Goal: Information Seeking & Learning: Learn about a topic

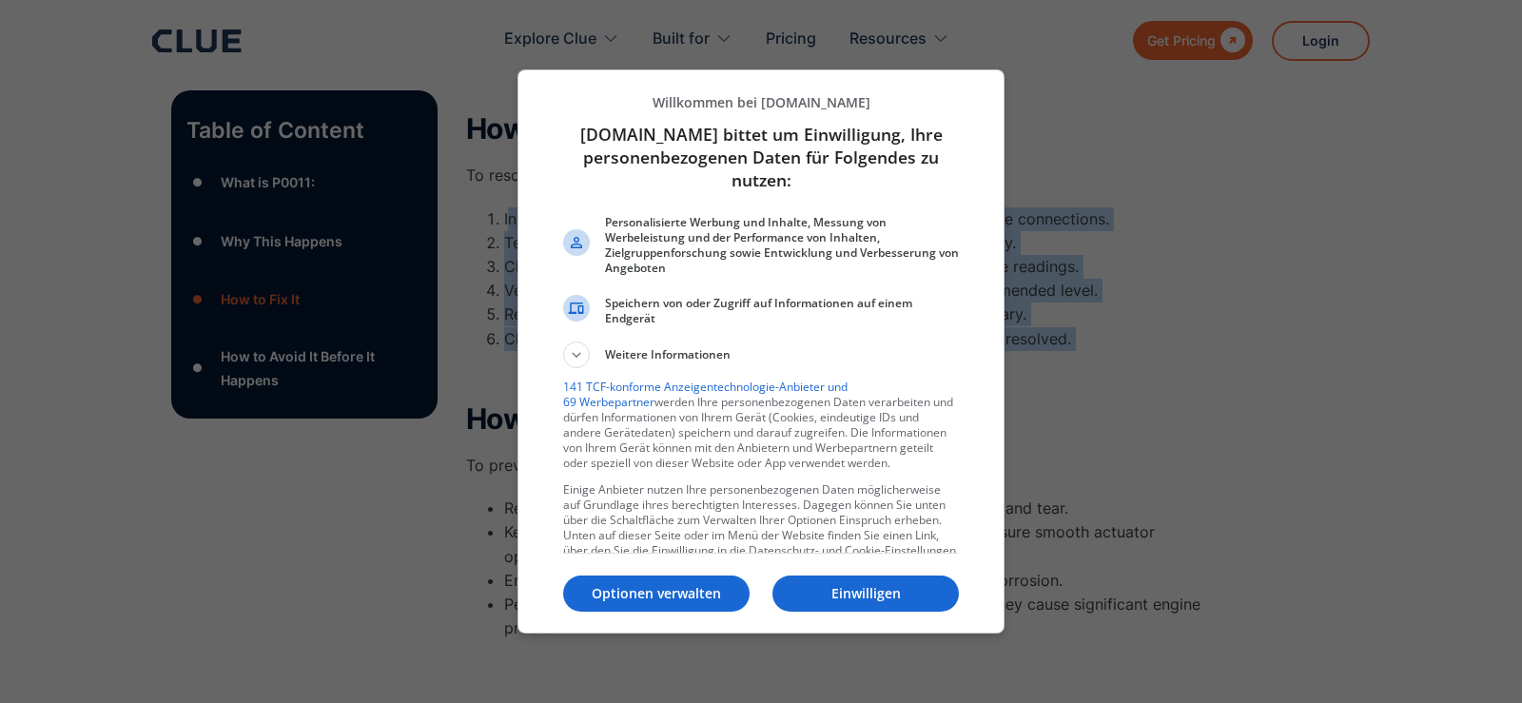
drag, startPoint x: 0, startPoint y: 0, endPoint x: 1082, endPoint y: 194, distance: 1099.5
click at [1082, 194] on div at bounding box center [761, 351] width 1522 height 703
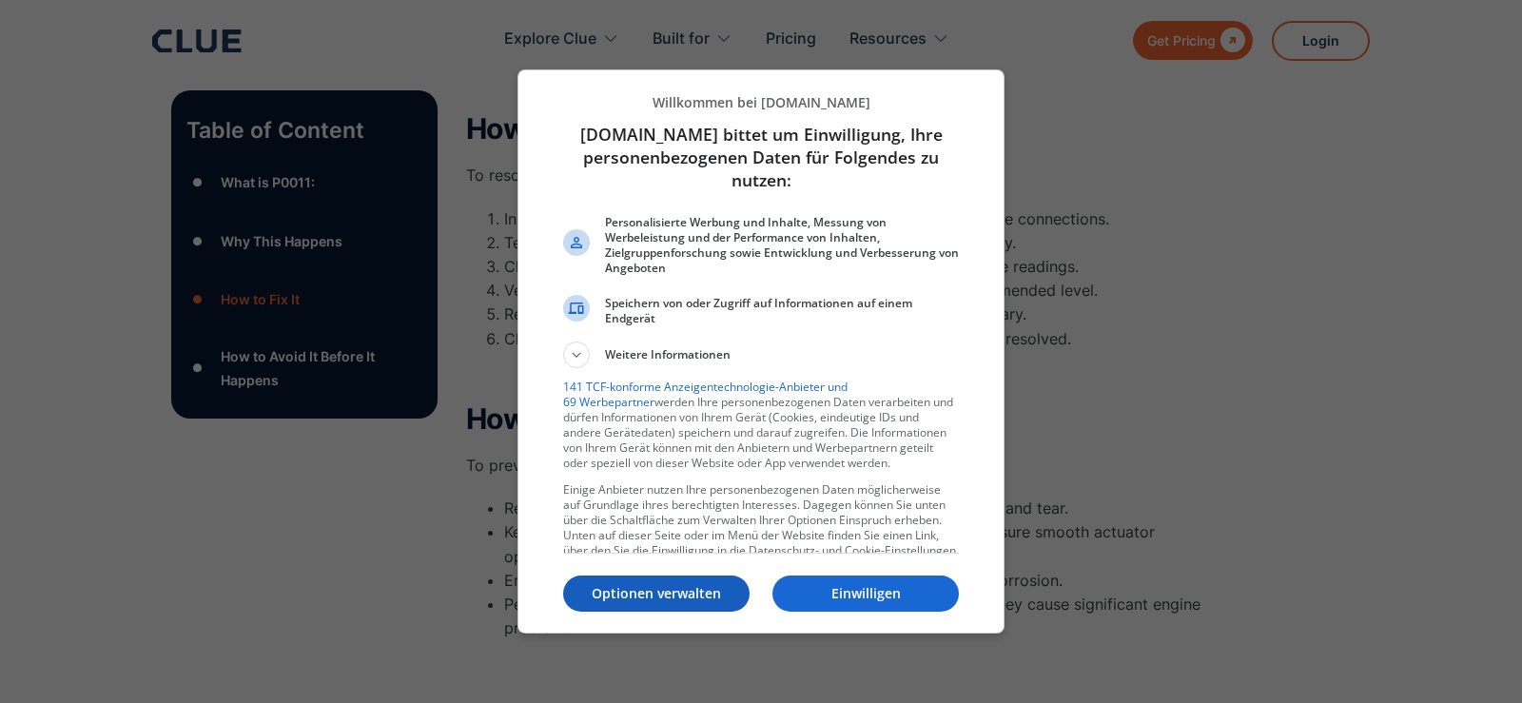
click at [649, 600] on p "Optionen verwalten" at bounding box center [656, 593] width 186 height 19
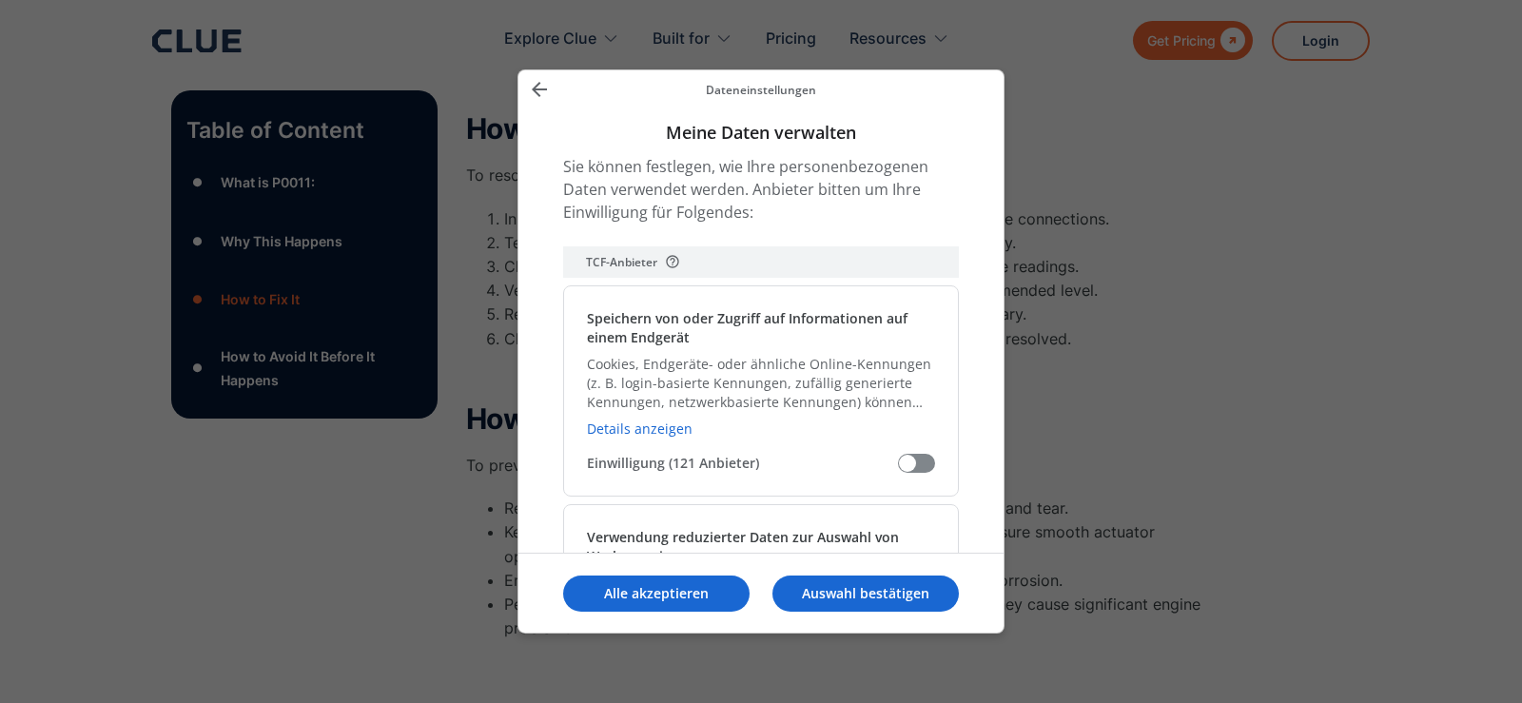
click at [533, 94] on icon "Zurück" at bounding box center [539, 89] width 23 height 23
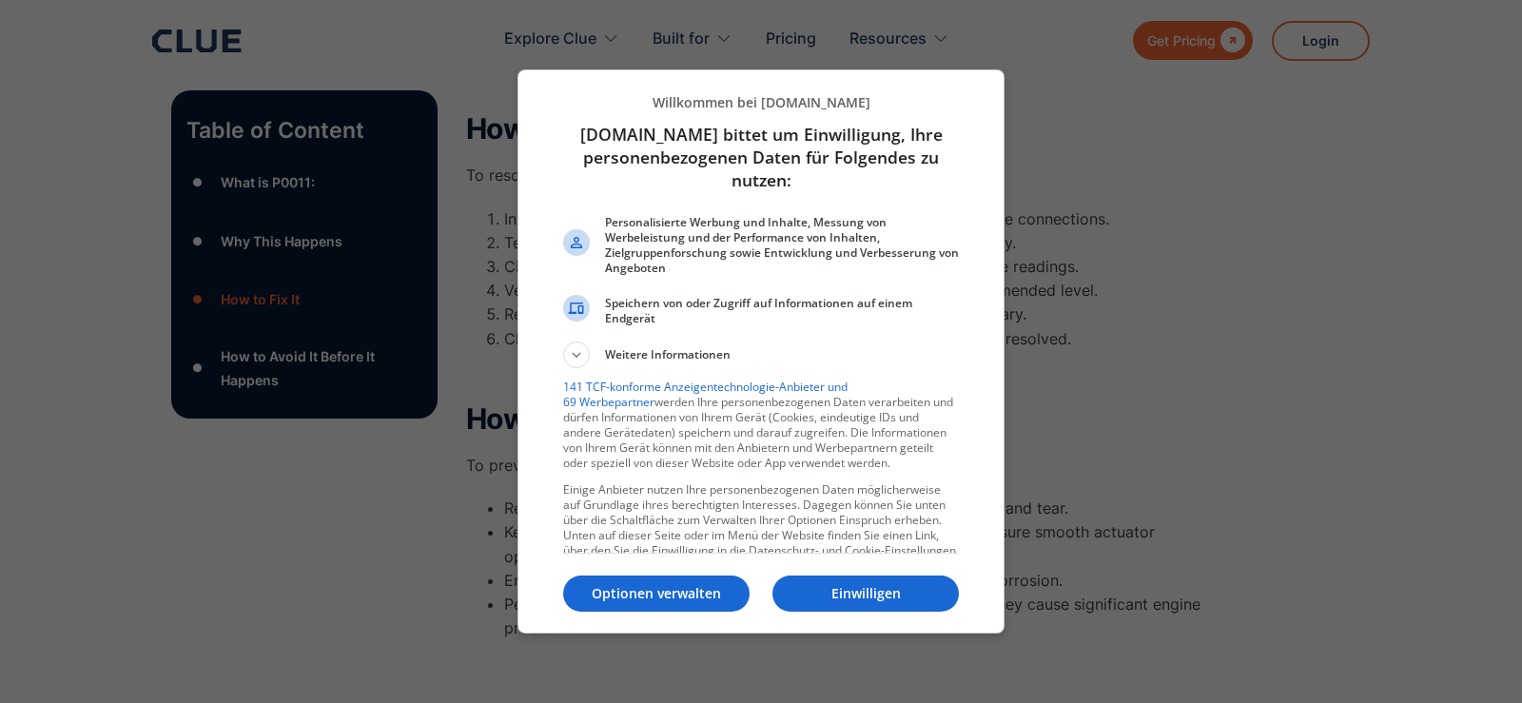
click at [1291, 121] on div at bounding box center [761, 351] width 1522 height 703
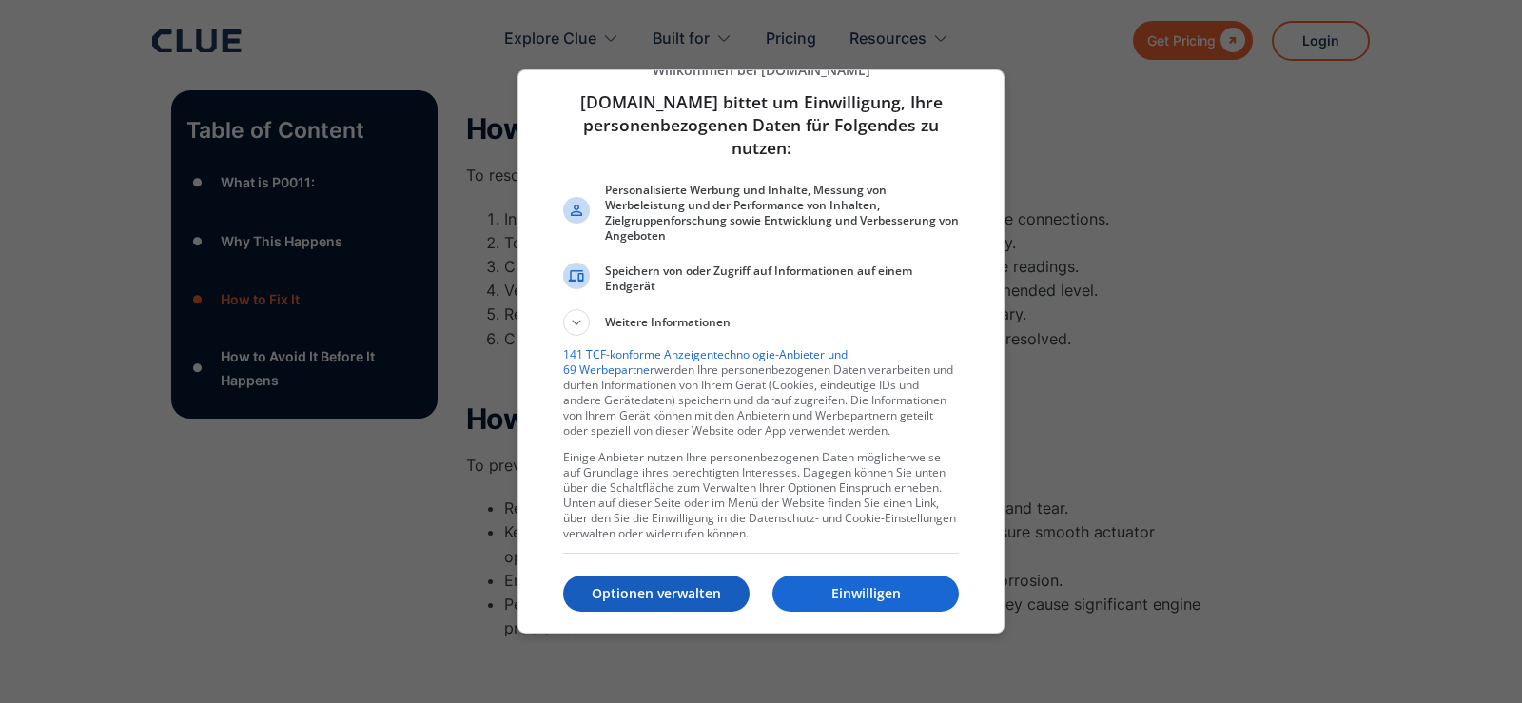
click at [606, 592] on p "Optionen verwalten" at bounding box center [656, 593] width 186 height 19
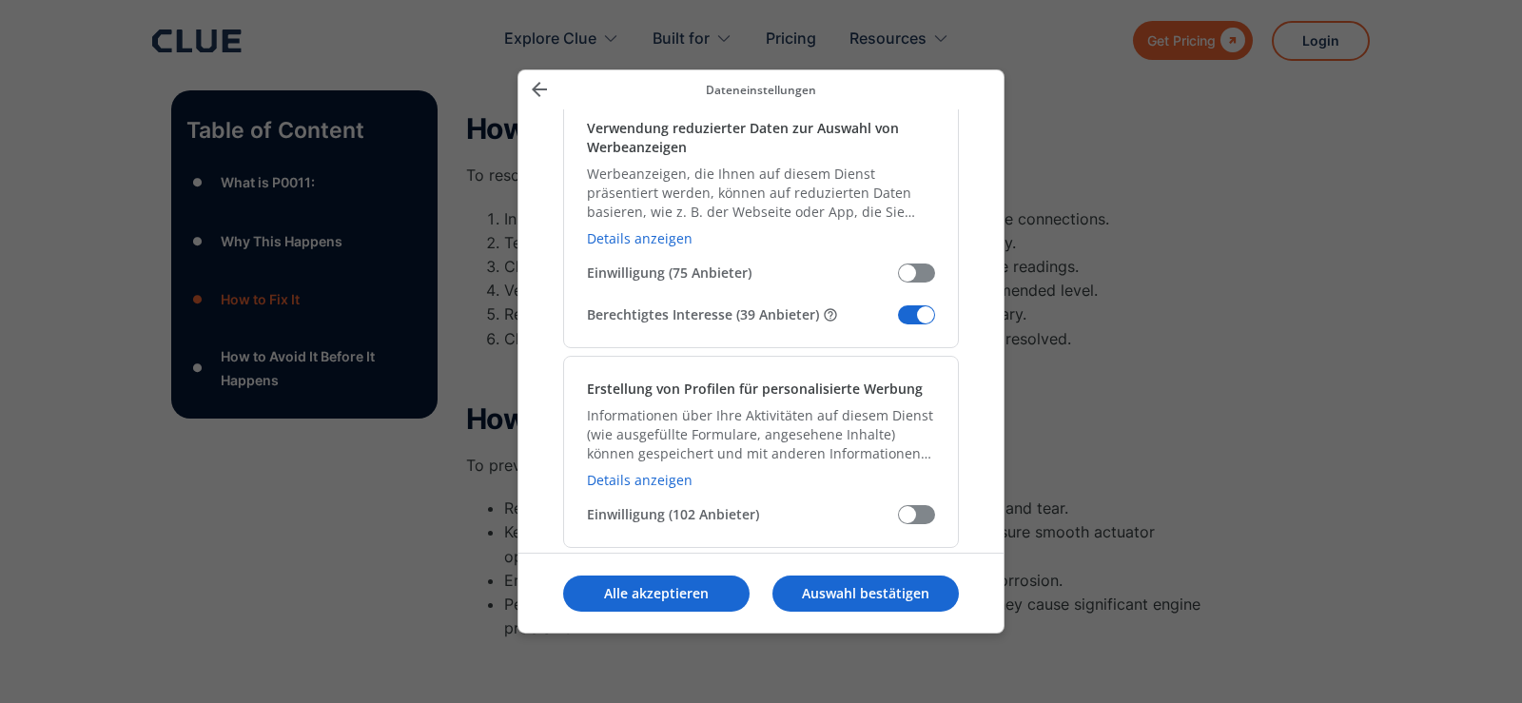
scroll to position [380, 0]
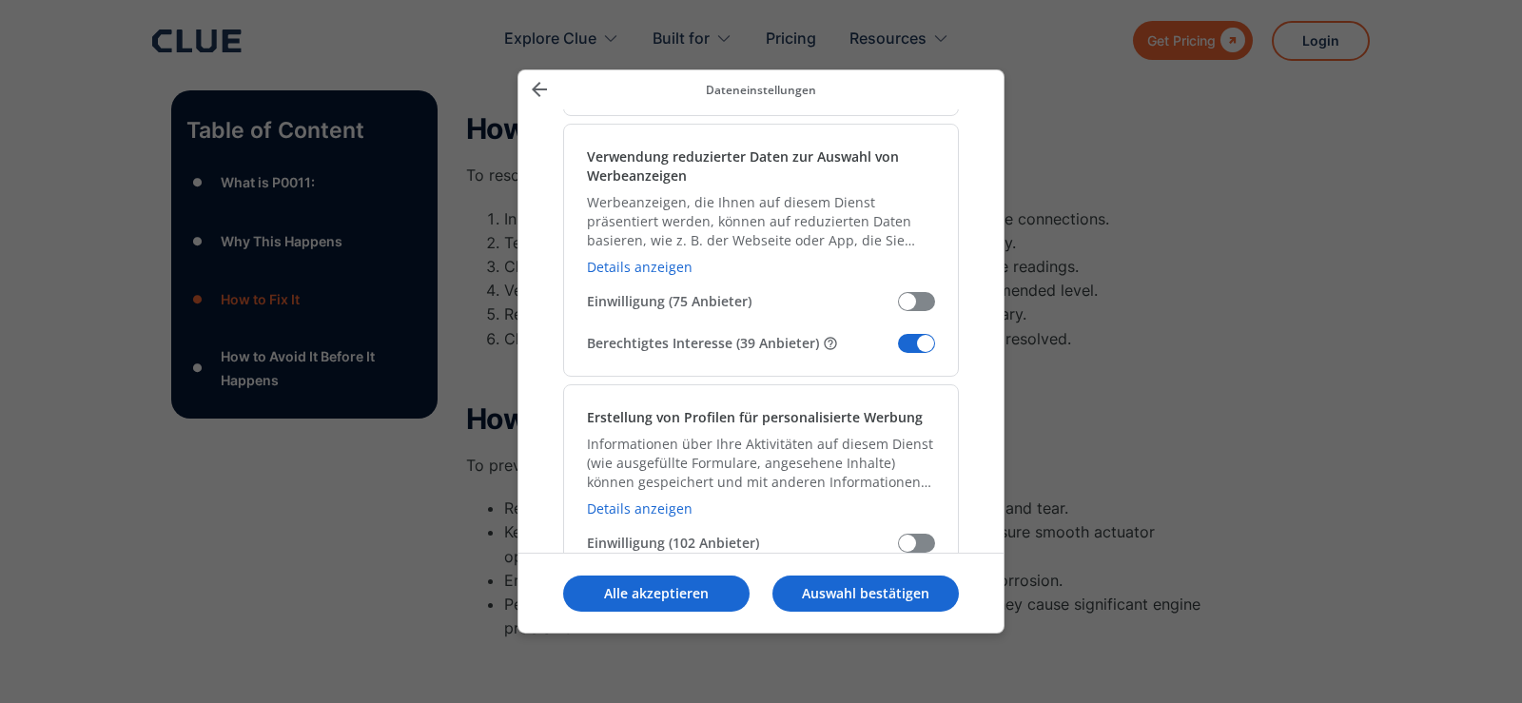
click at [898, 346] on span "Meine Daten verwalten" at bounding box center [916, 343] width 37 height 19
click at [898, 350] on input "Berechtigtes Interesse (39 Anbieter)" at bounding box center [898, 350] width 0 height 0
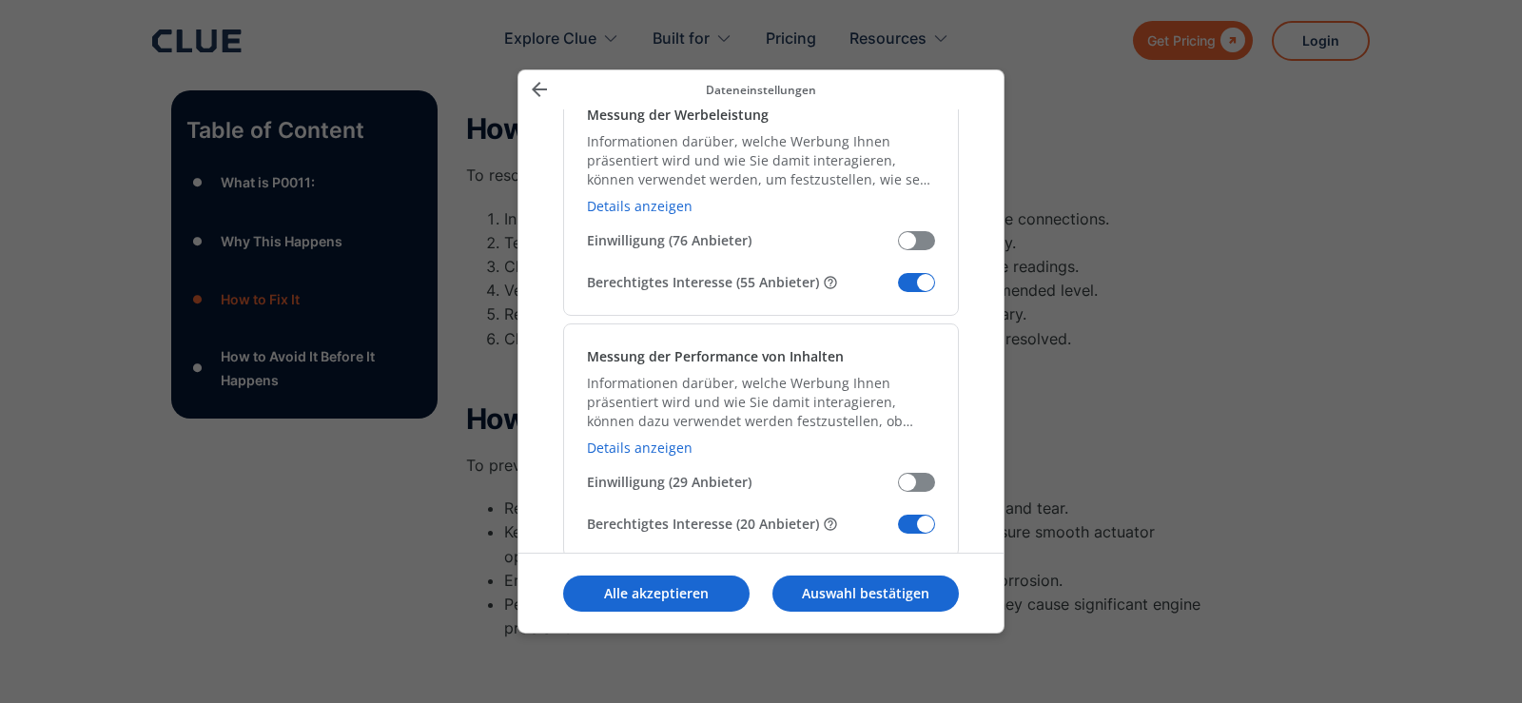
scroll to position [1712, 0]
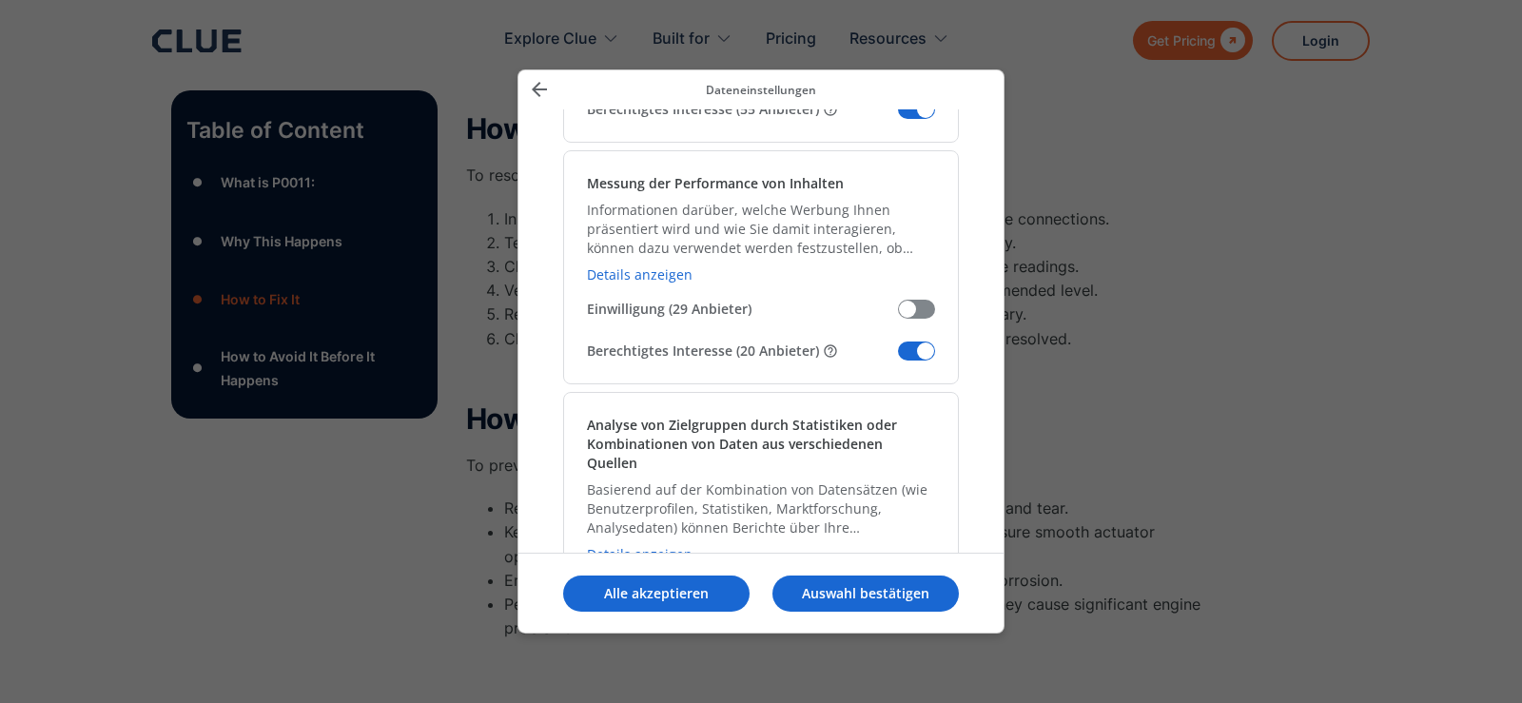
click at [901, 113] on span "Meine Daten verwalten" at bounding box center [916, 109] width 37 height 19
click at [898, 116] on input "Berechtigtes Interesse (55 Anbieter)" at bounding box center [898, 116] width 0 height 0
click at [902, 354] on span "Meine Daten verwalten" at bounding box center [916, 350] width 37 height 19
click at [898, 358] on input "Berechtigtes Interesse (20 Anbieter)" at bounding box center [898, 358] width 0 height 0
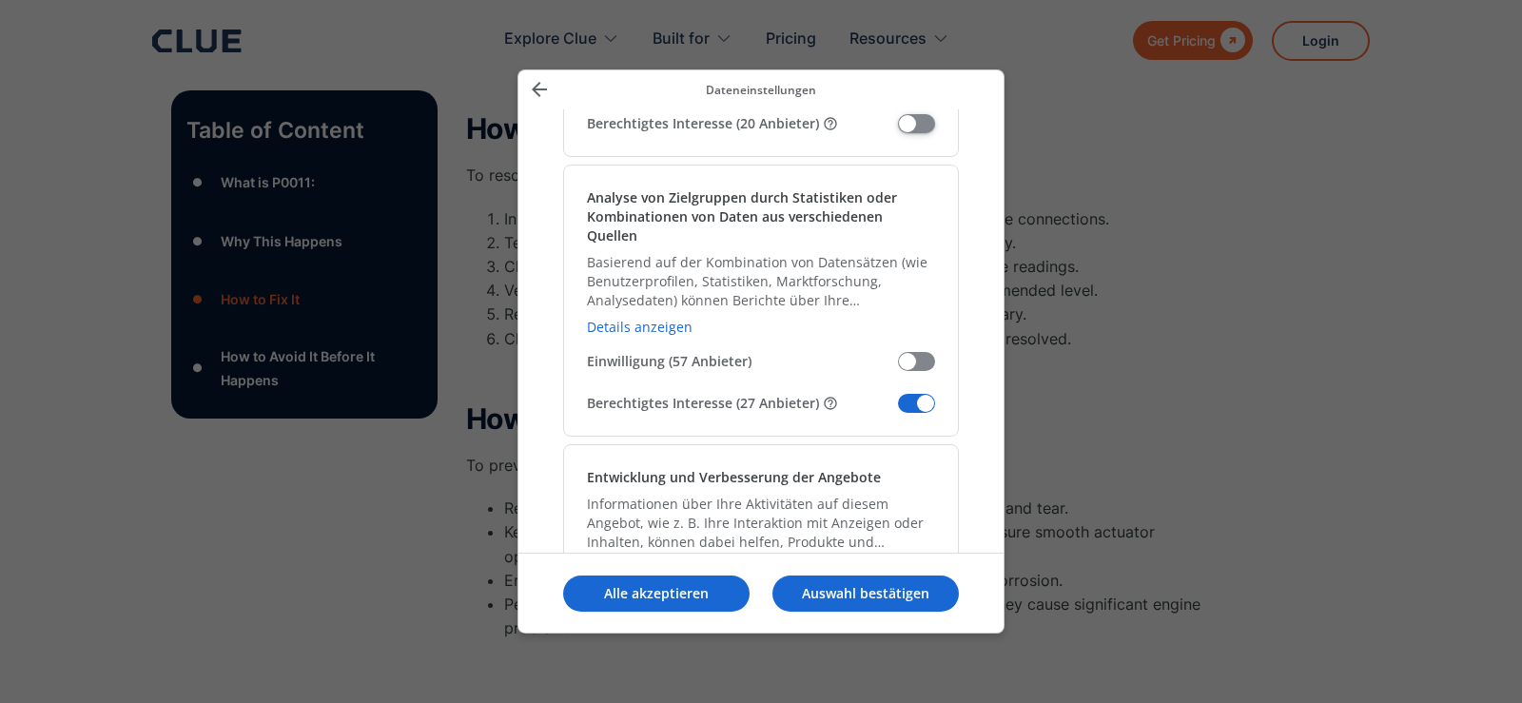
scroll to position [1997, 0]
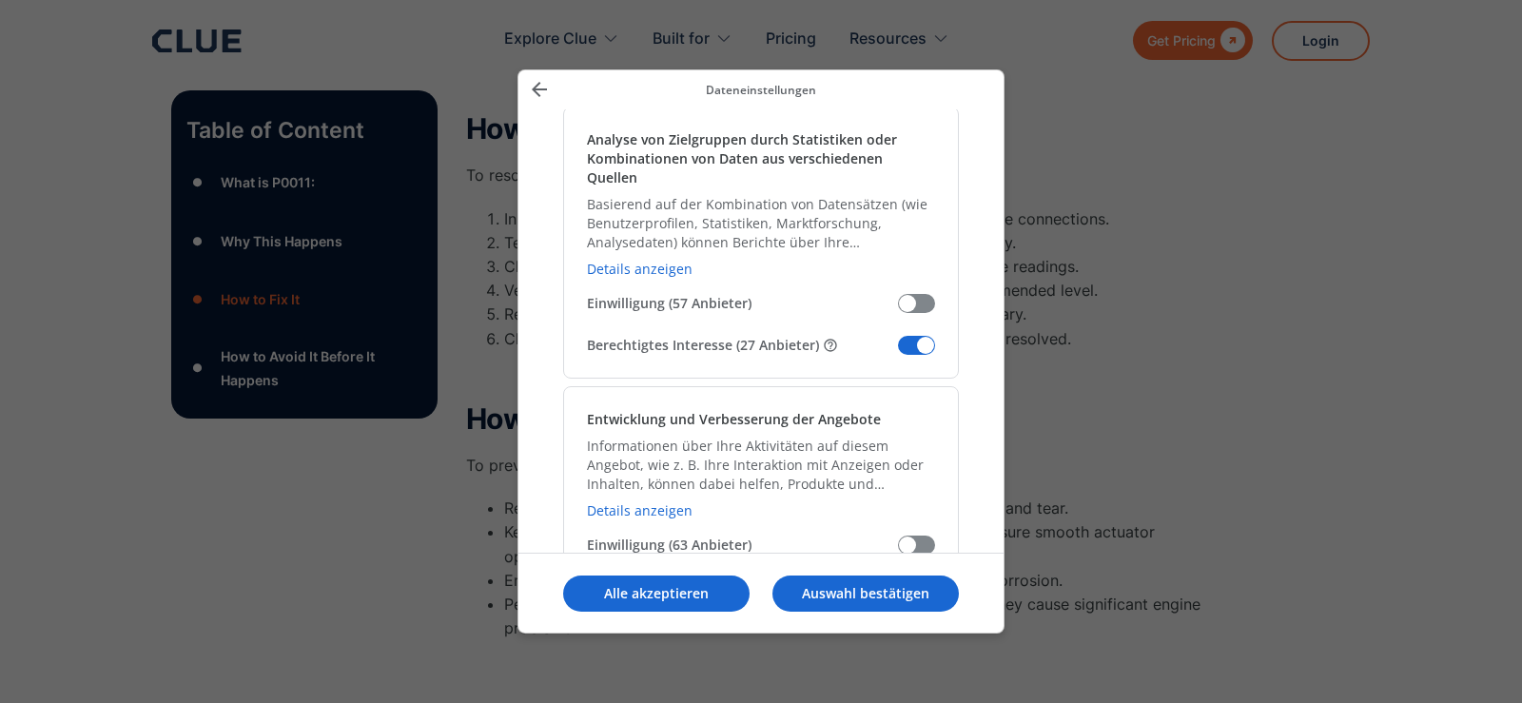
click at [902, 336] on span "Meine Daten verwalten" at bounding box center [916, 345] width 37 height 19
click at [898, 352] on input "Berechtigtes Interesse (27 Anbieter)" at bounding box center [898, 352] width 0 height 0
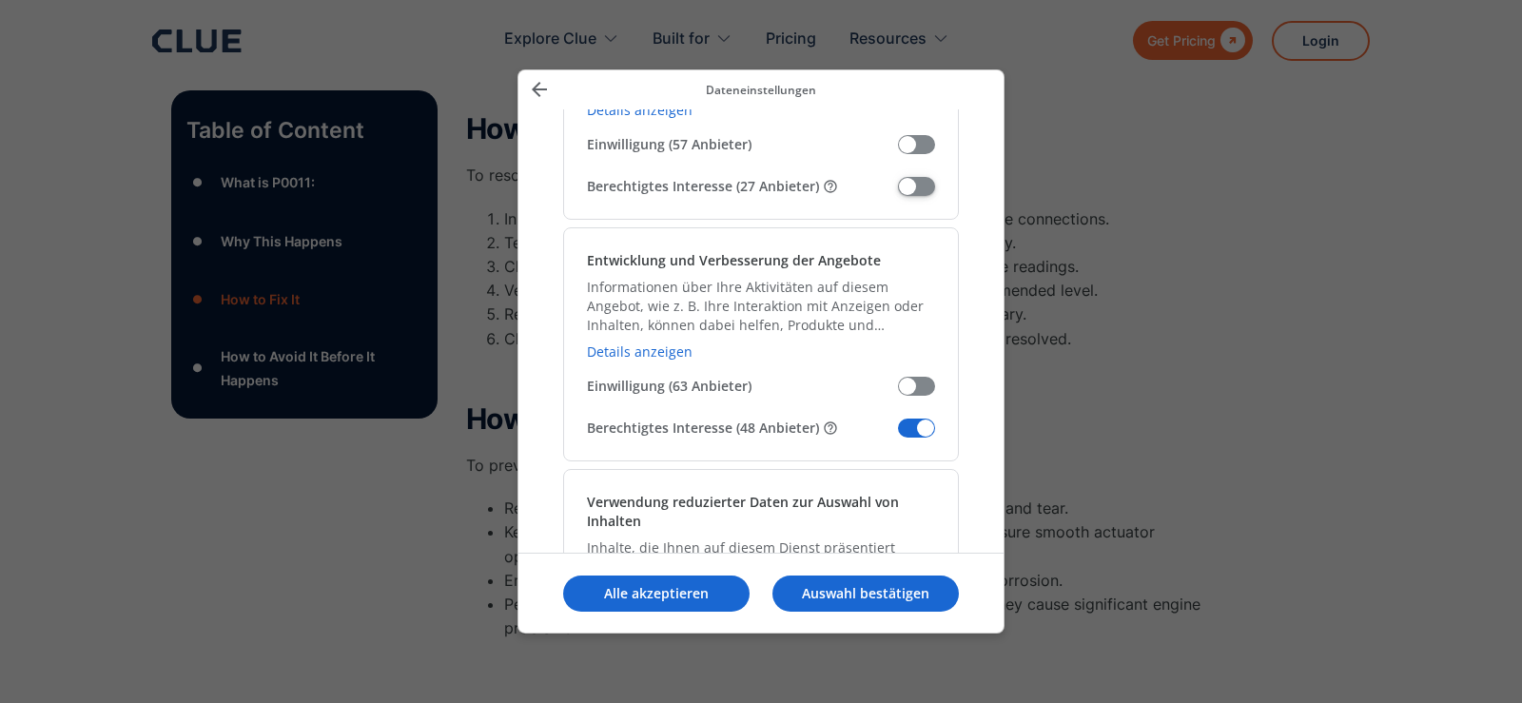
scroll to position [2187, 0]
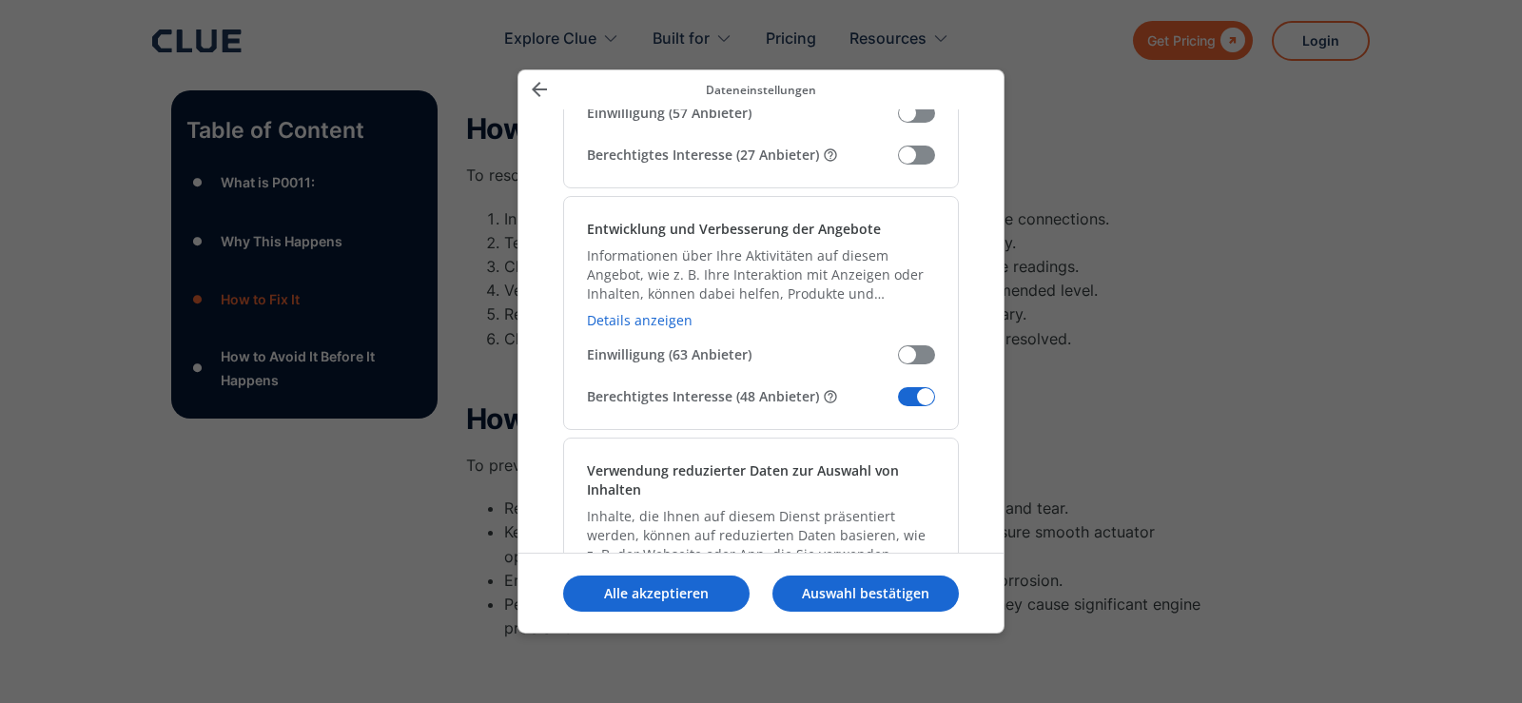
click at [903, 387] on span "Meine Daten verwalten" at bounding box center [916, 396] width 37 height 19
click at [898, 403] on input "Berechtigtes Interesse (48 Anbieter)" at bounding box center [898, 403] width 0 height 0
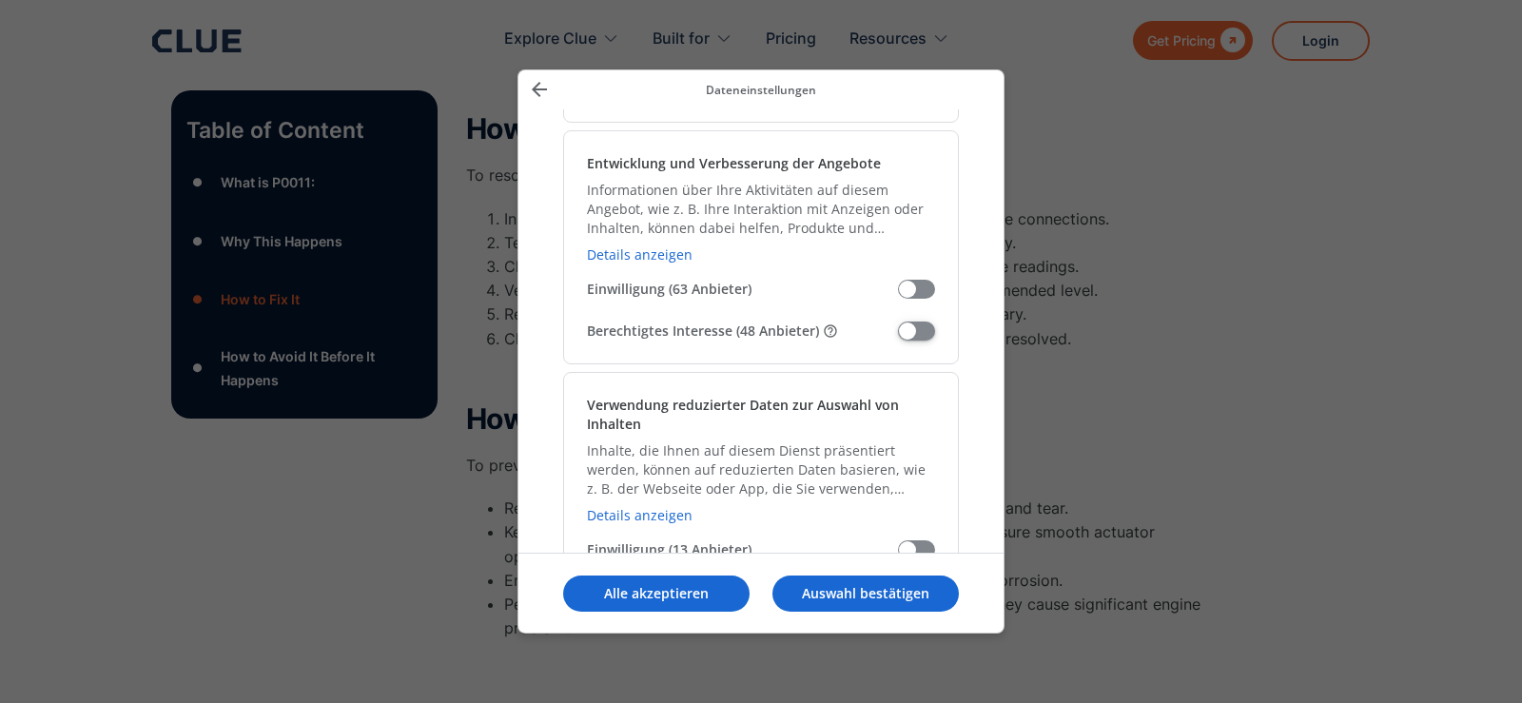
scroll to position [2473, 0]
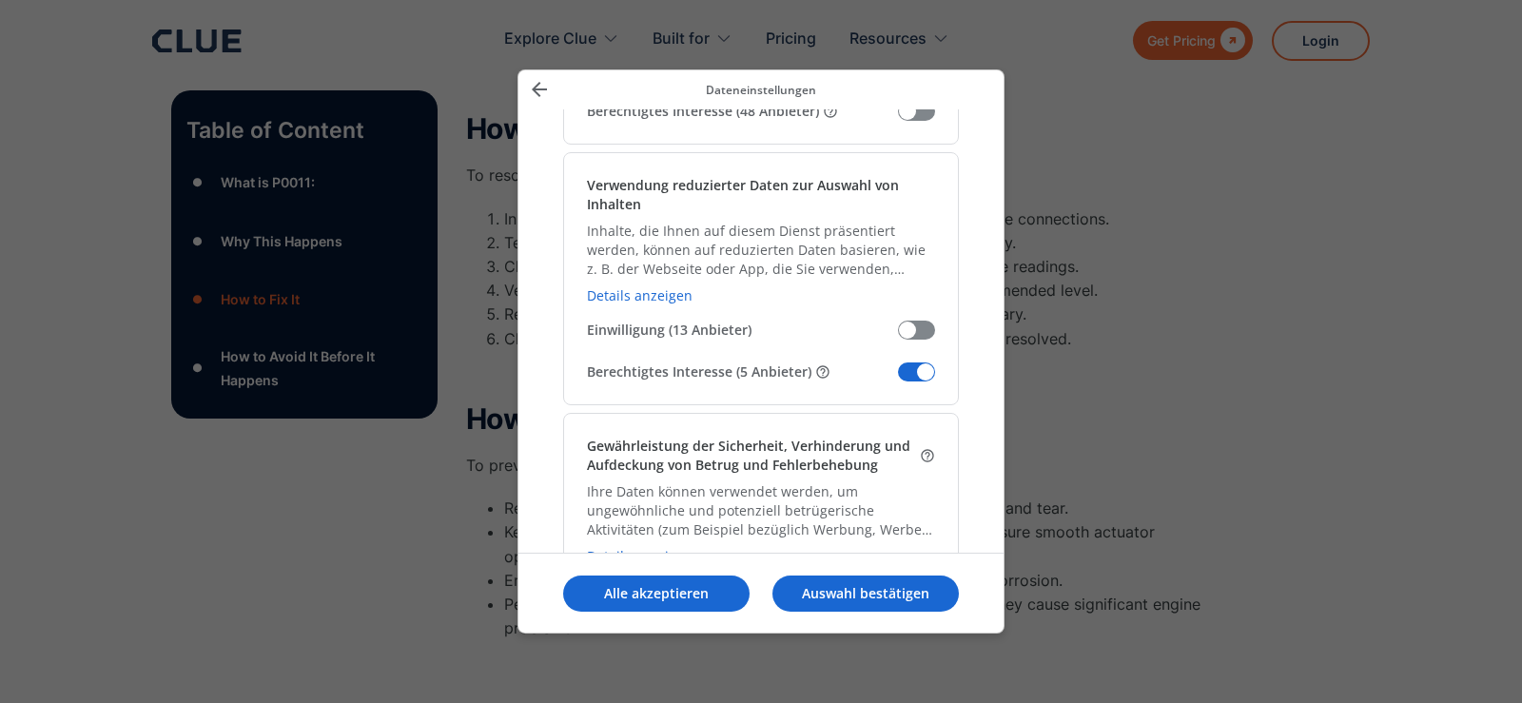
click at [901, 362] on span "Meine Daten verwalten" at bounding box center [916, 371] width 37 height 19
click at [898, 379] on input "Berechtigtes Interesse (5 Anbieter)" at bounding box center [898, 379] width 0 height 0
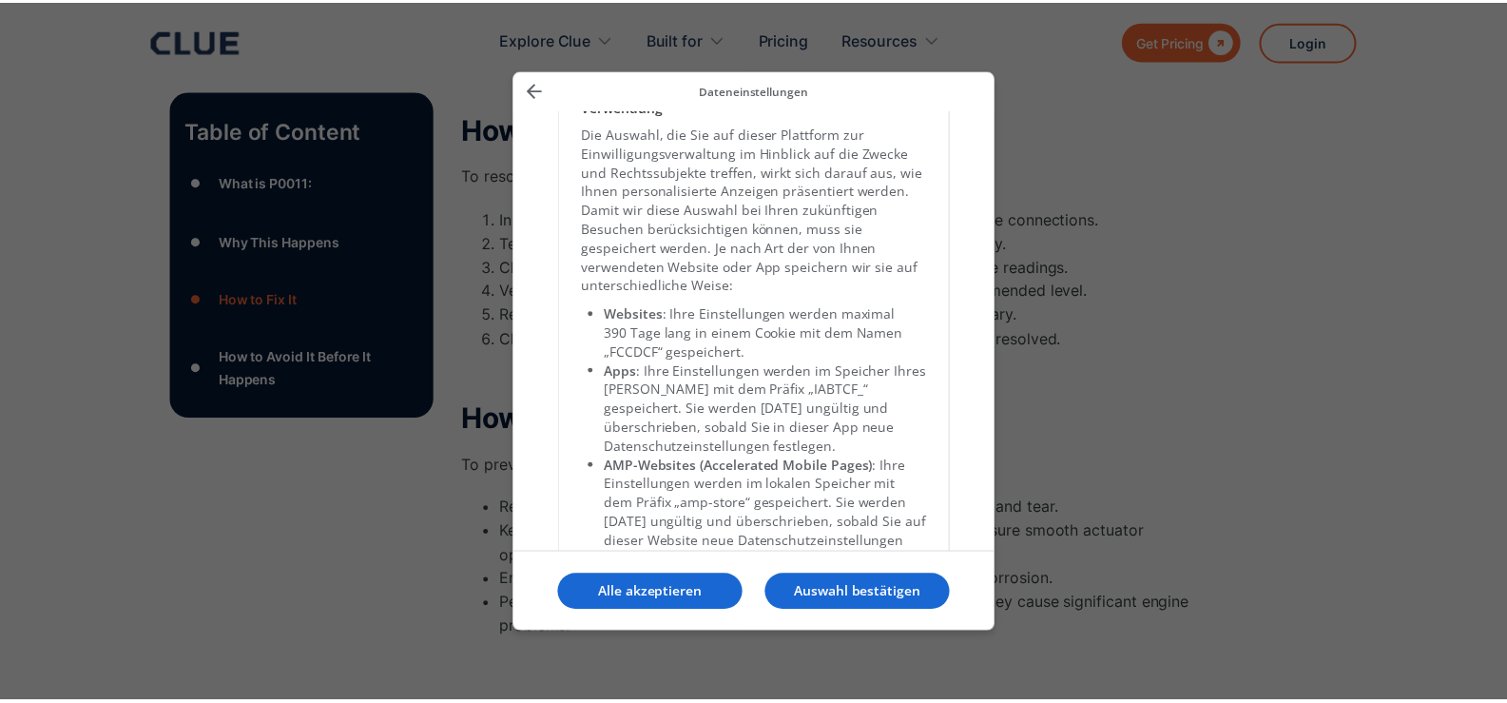
scroll to position [4336, 0]
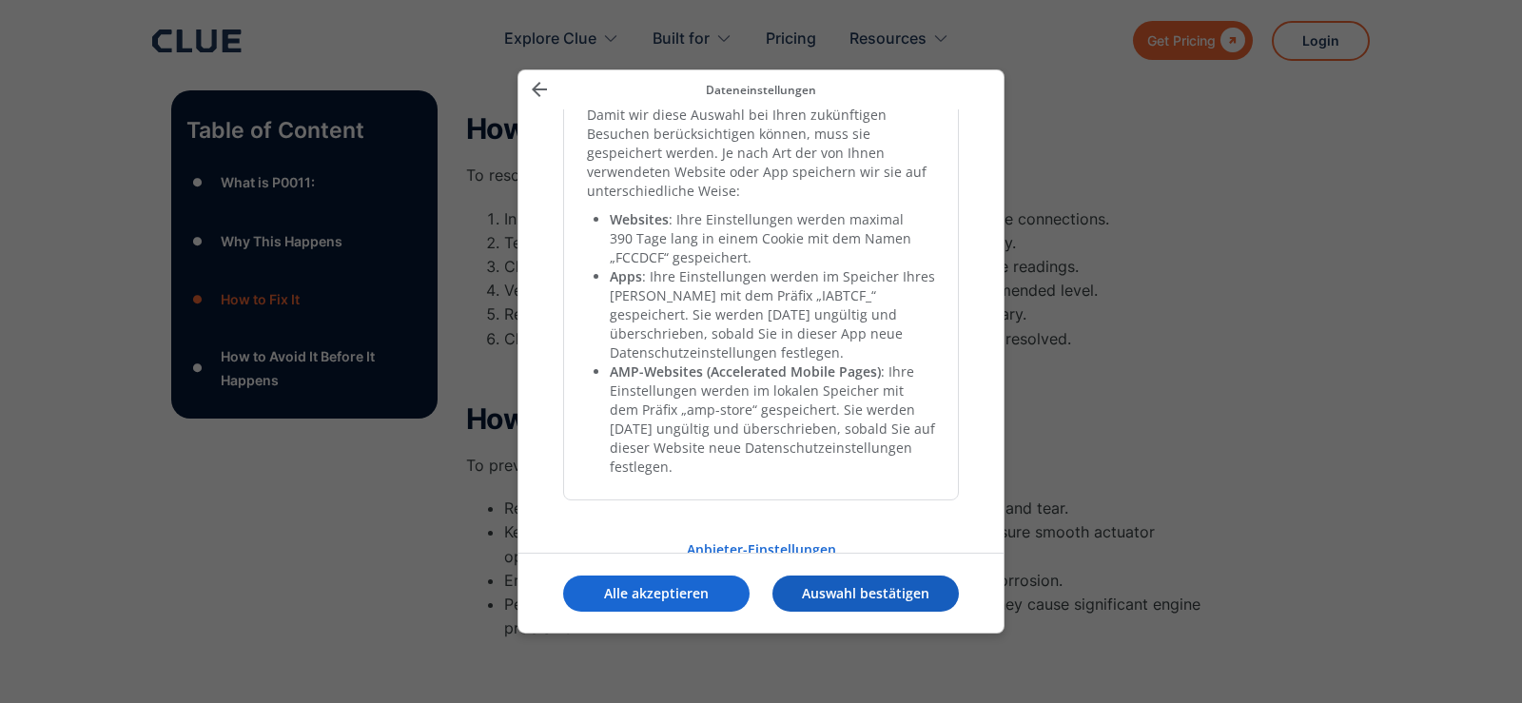
click at [799, 607] on button "Auswahl bestätigen" at bounding box center [865, 593] width 186 height 36
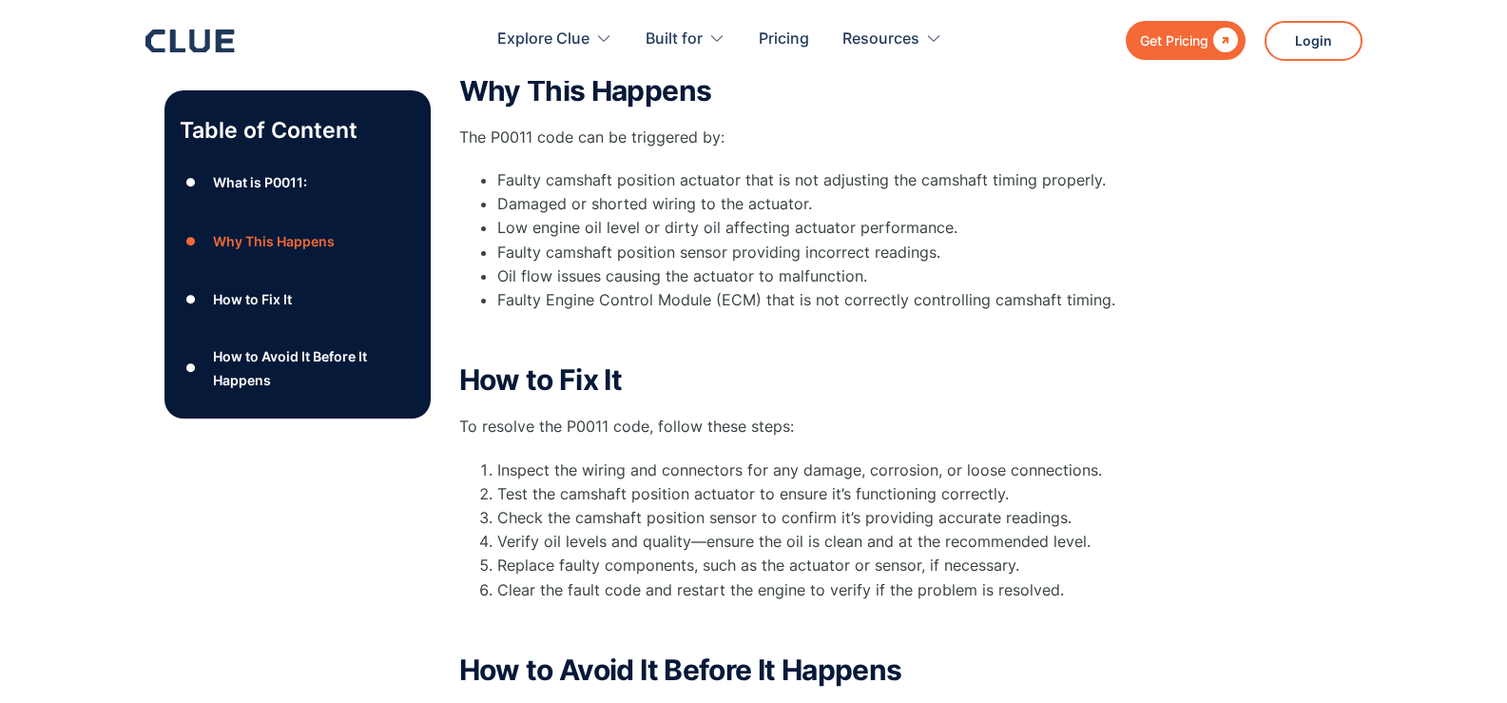
scroll to position [571, 0]
